Goal: Task Accomplishment & Management: Use online tool/utility

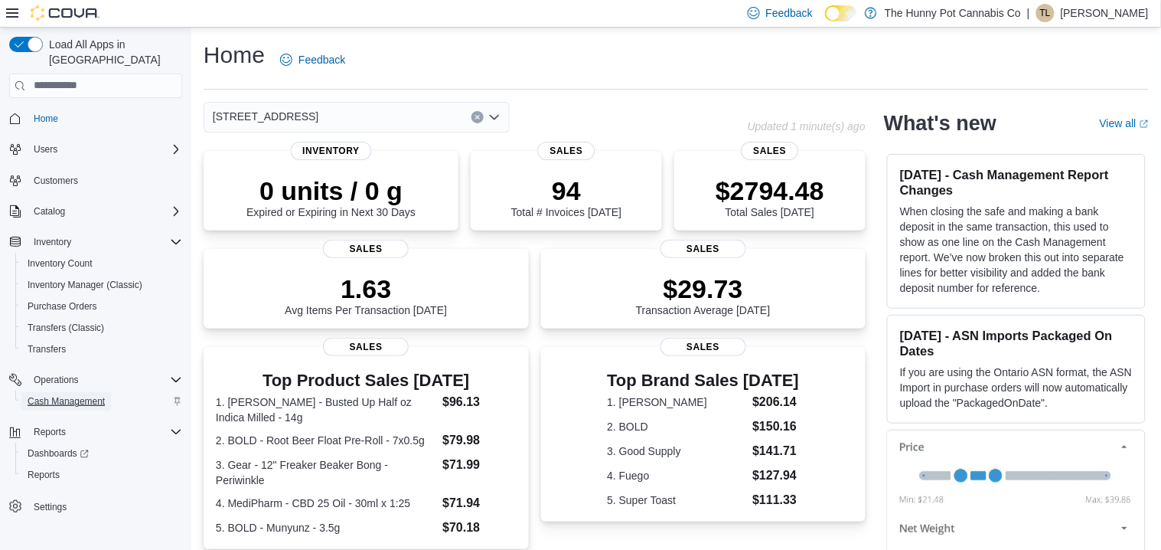
click at [71, 395] on span "Cash Management" at bounding box center [66, 401] width 77 height 12
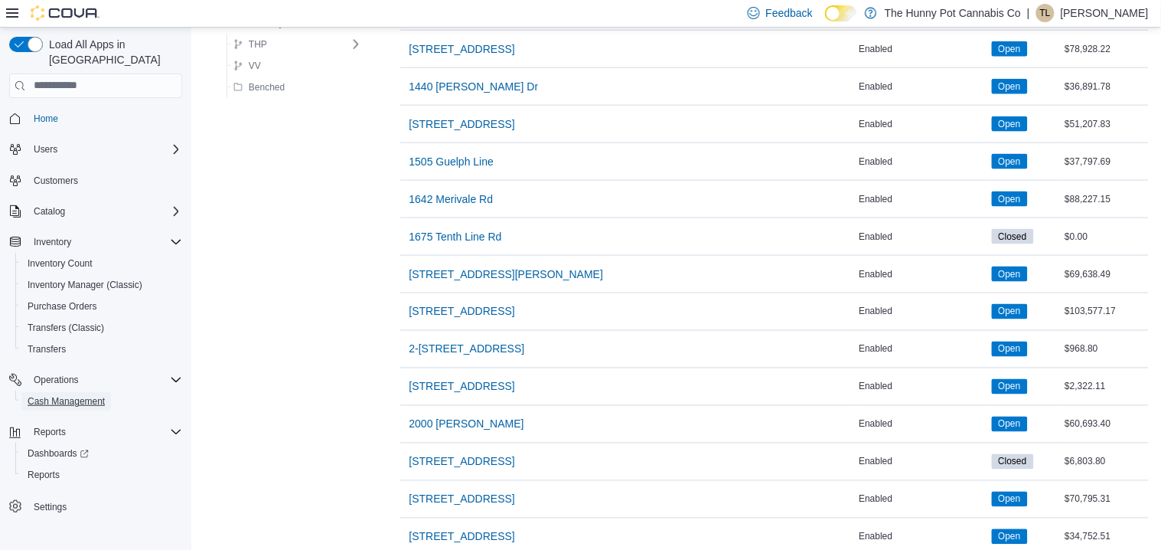
scroll to position [434, 0]
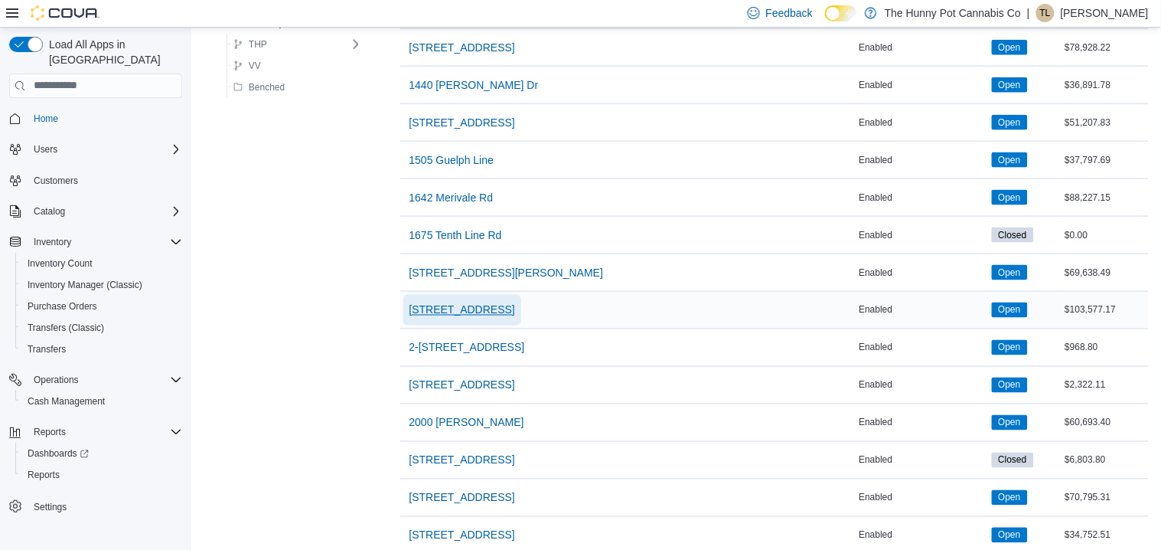
click at [455, 309] on span "[STREET_ADDRESS]" at bounding box center [462, 309] width 106 height 15
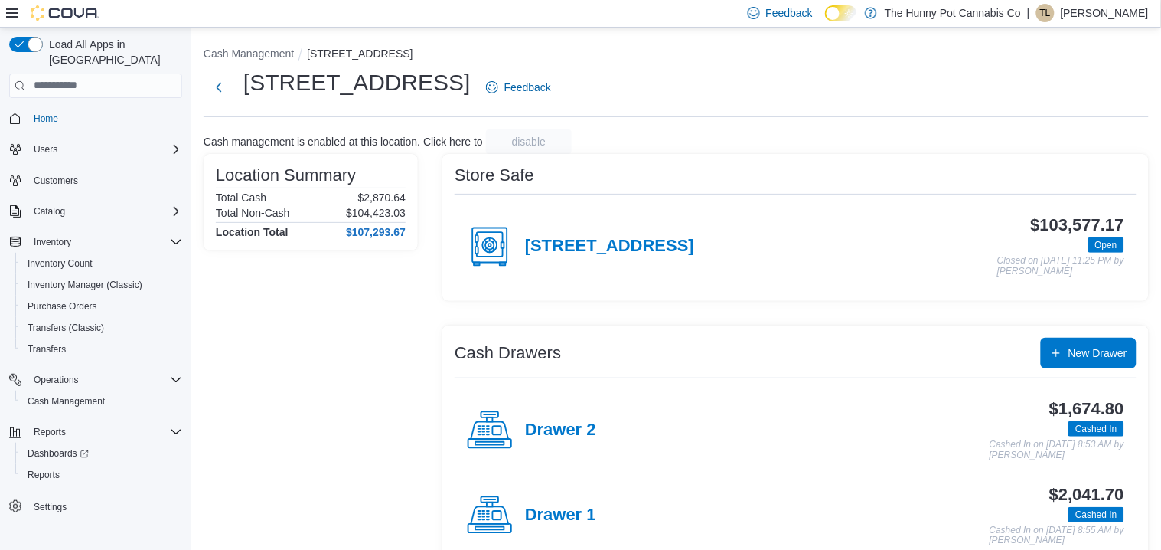
scroll to position [118, 0]
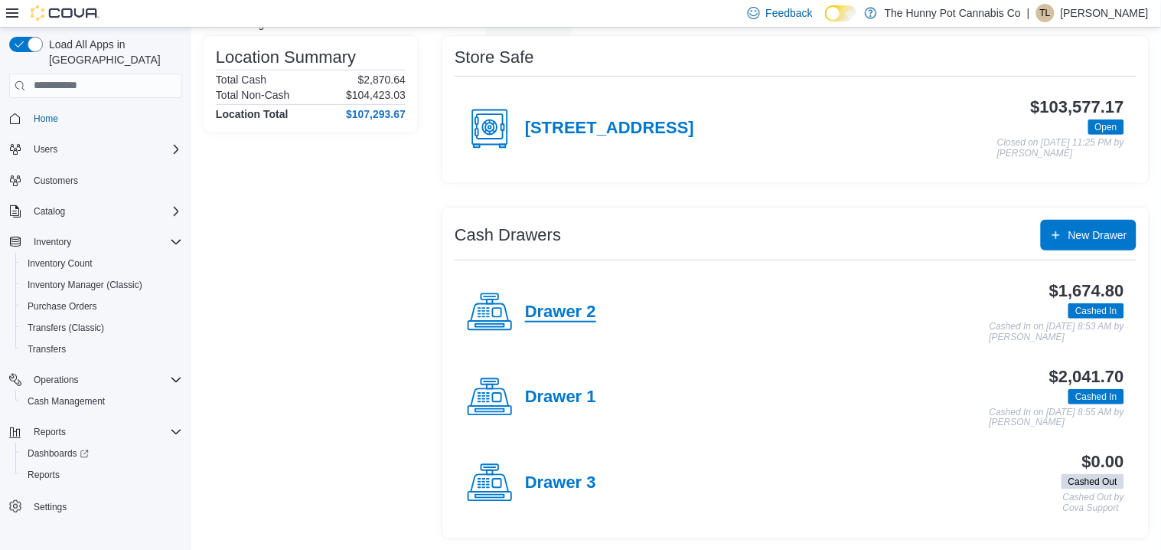
click at [527, 318] on h4 "Drawer 2" at bounding box center [560, 312] width 71 height 20
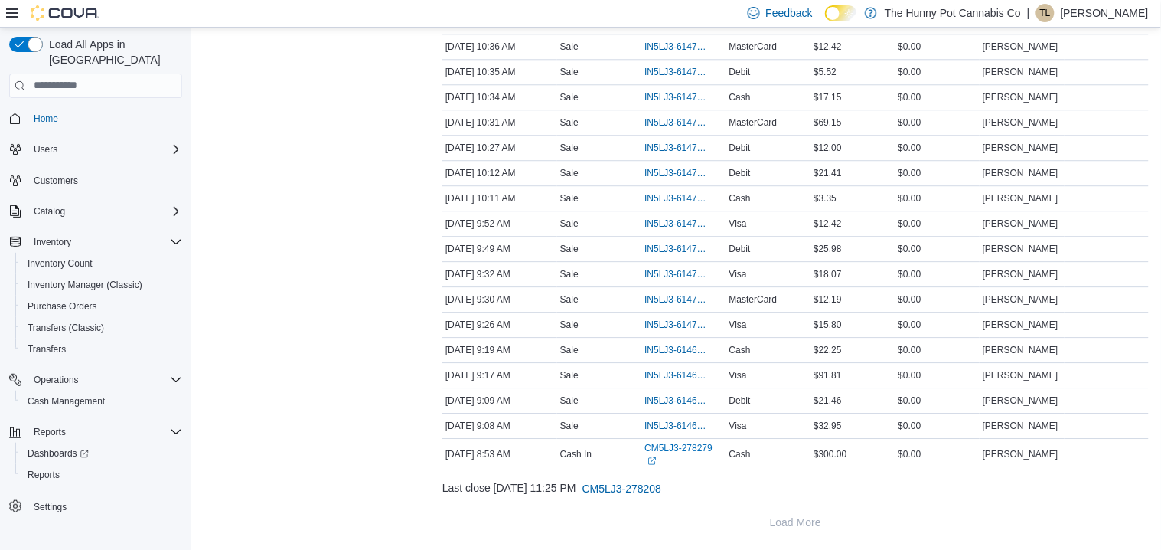
scroll to position [93, 0]
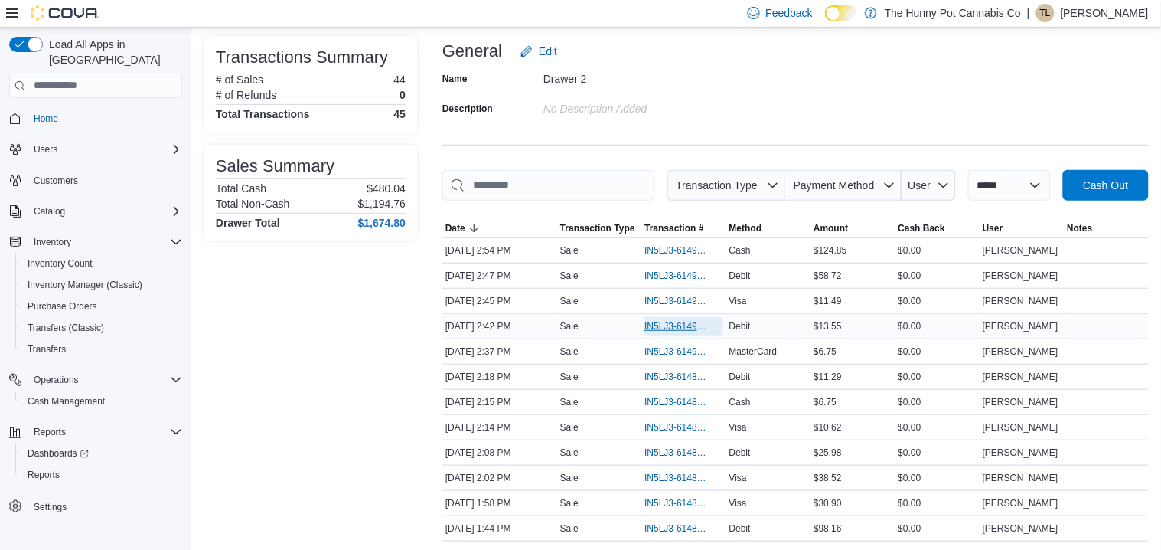
click at [671, 330] on span "IN5LJ3-6149165" at bounding box center [675, 326] width 63 height 12
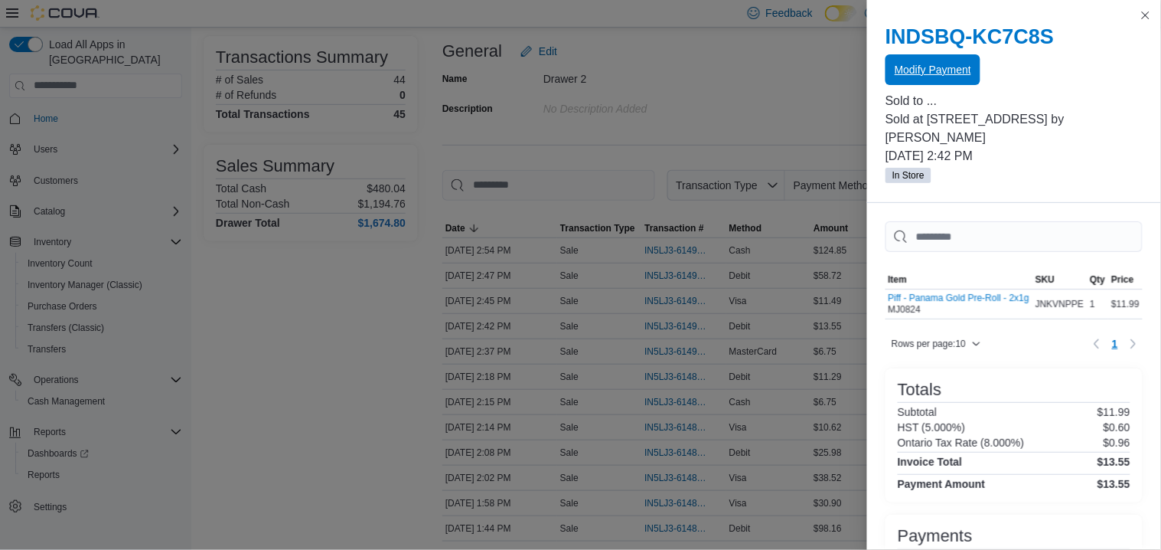
click at [948, 77] on span "Modify Payment" at bounding box center [933, 69] width 77 height 31
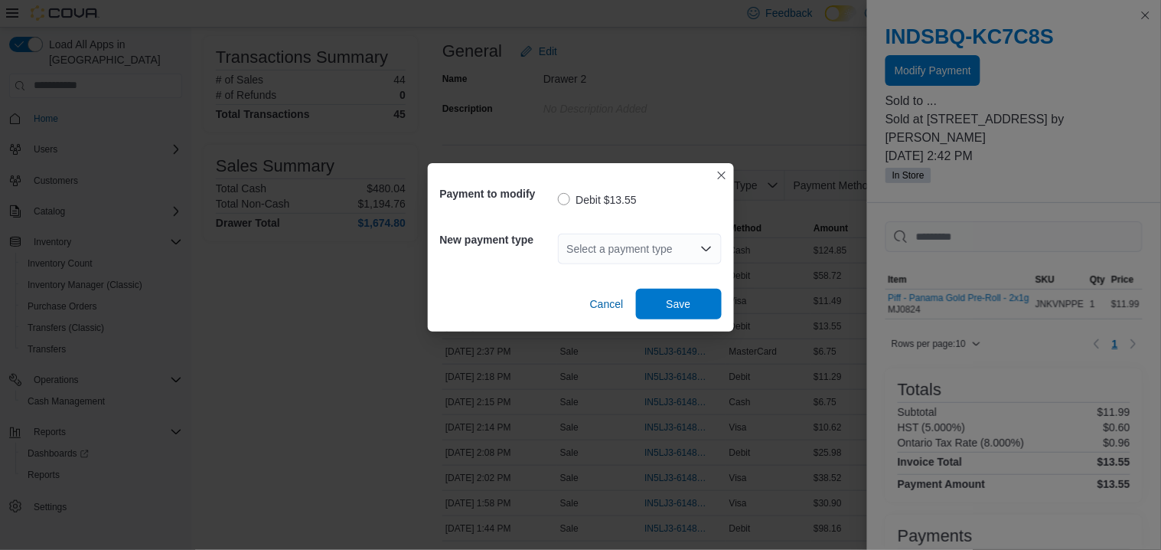
click at [675, 253] on div "Select a payment type" at bounding box center [640, 248] width 164 height 31
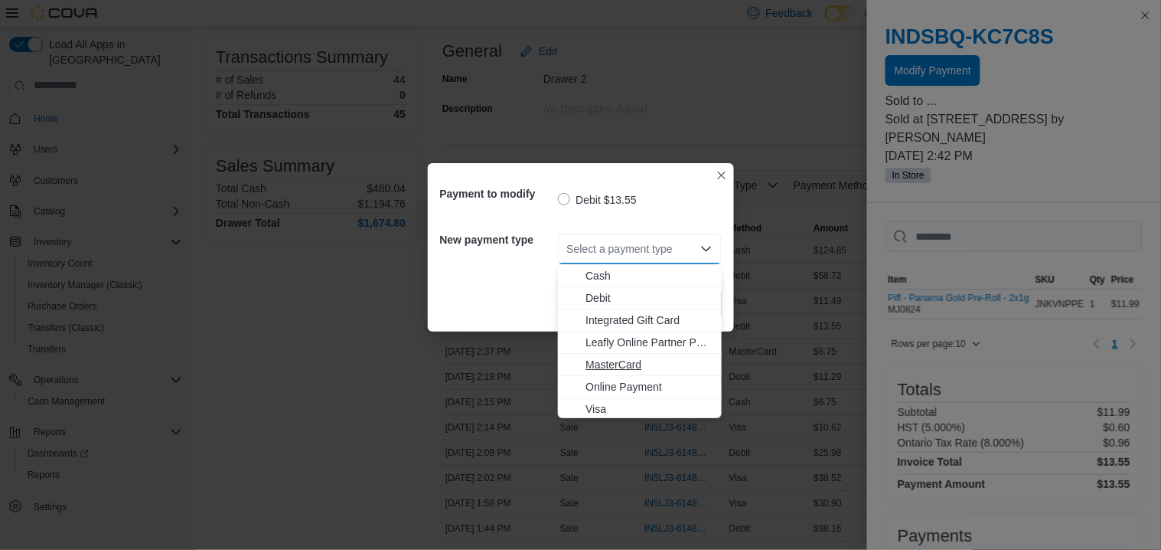
click at [639, 357] on span "MasterCard" at bounding box center [649, 364] width 127 height 15
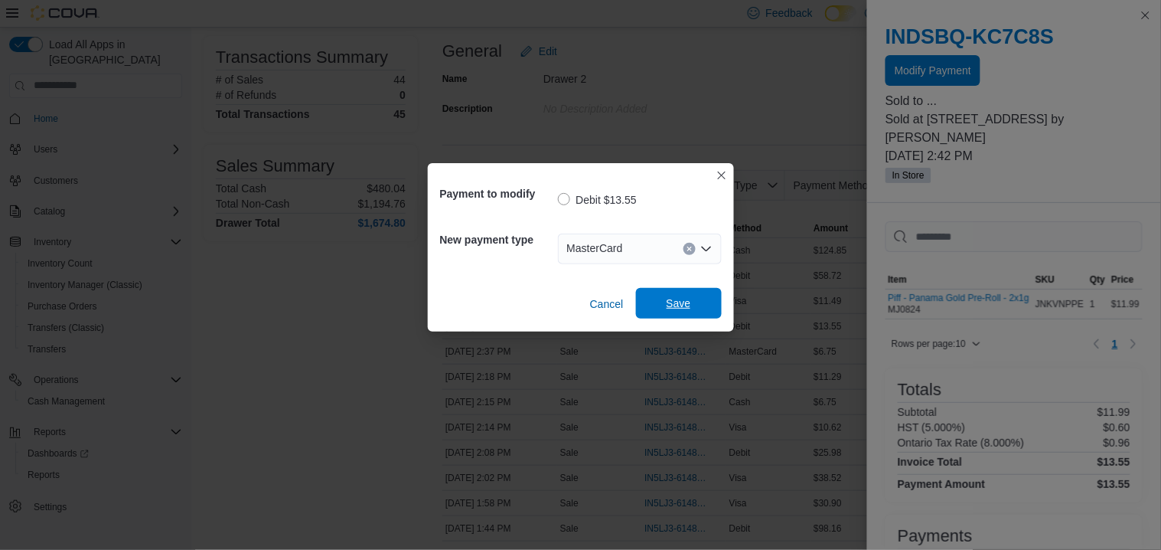
click at [670, 309] on span "Save" at bounding box center [679, 302] width 24 height 15
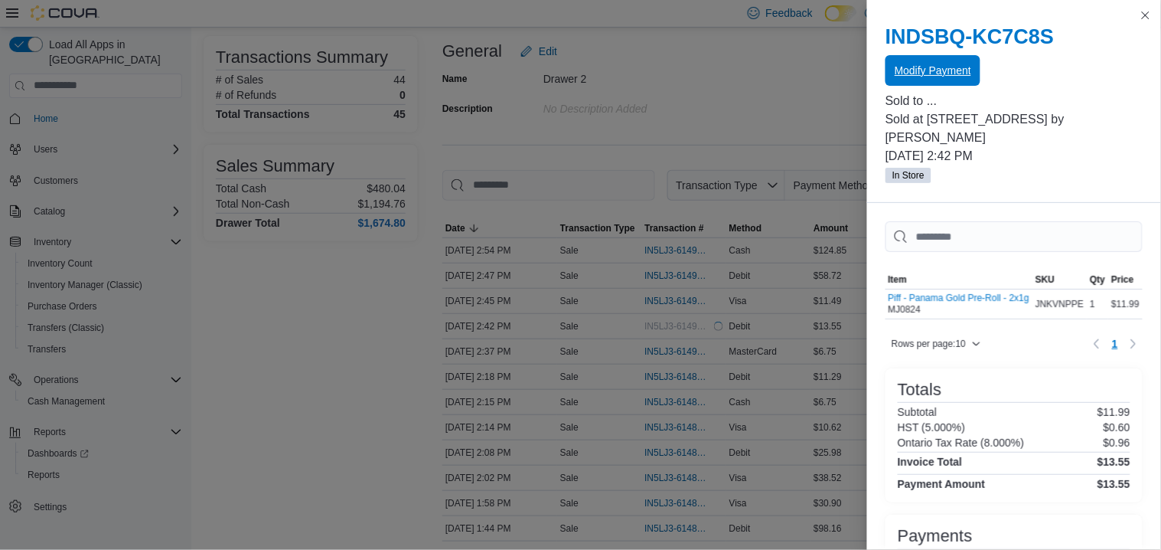
scroll to position [0, 0]
